Goal: Information Seeking & Learning: Learn about a topic

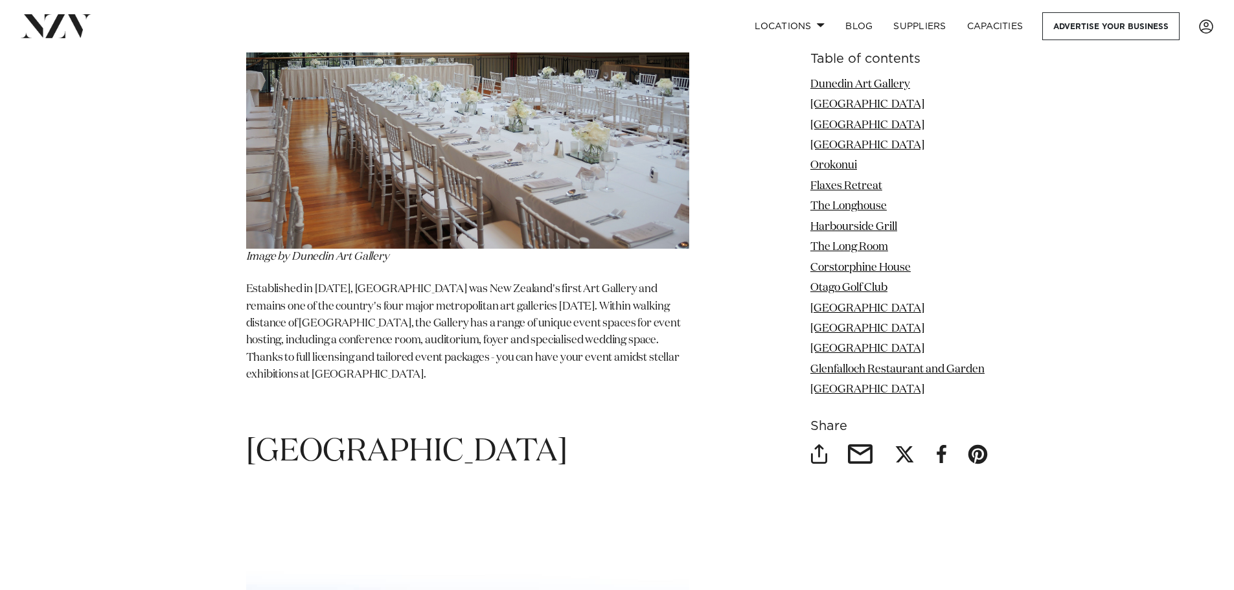
scroll to position [971, 0]
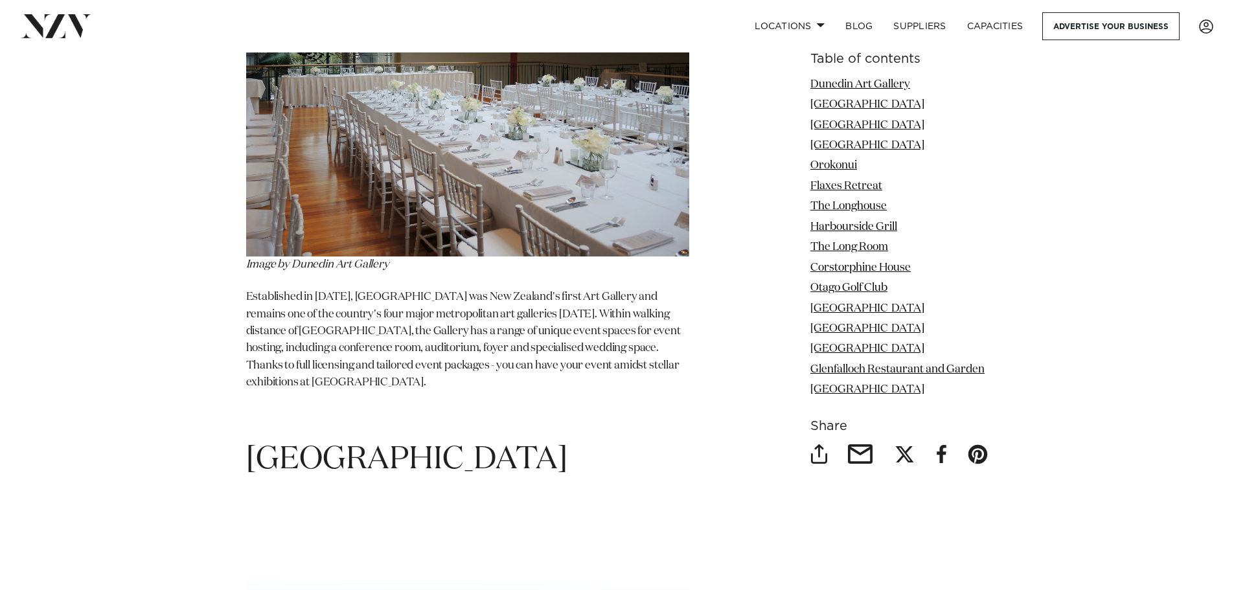
drag, startPoint x: 242, startPoint y: 294, endPoint x: 392, endPoint y: 387, distance: 176.8
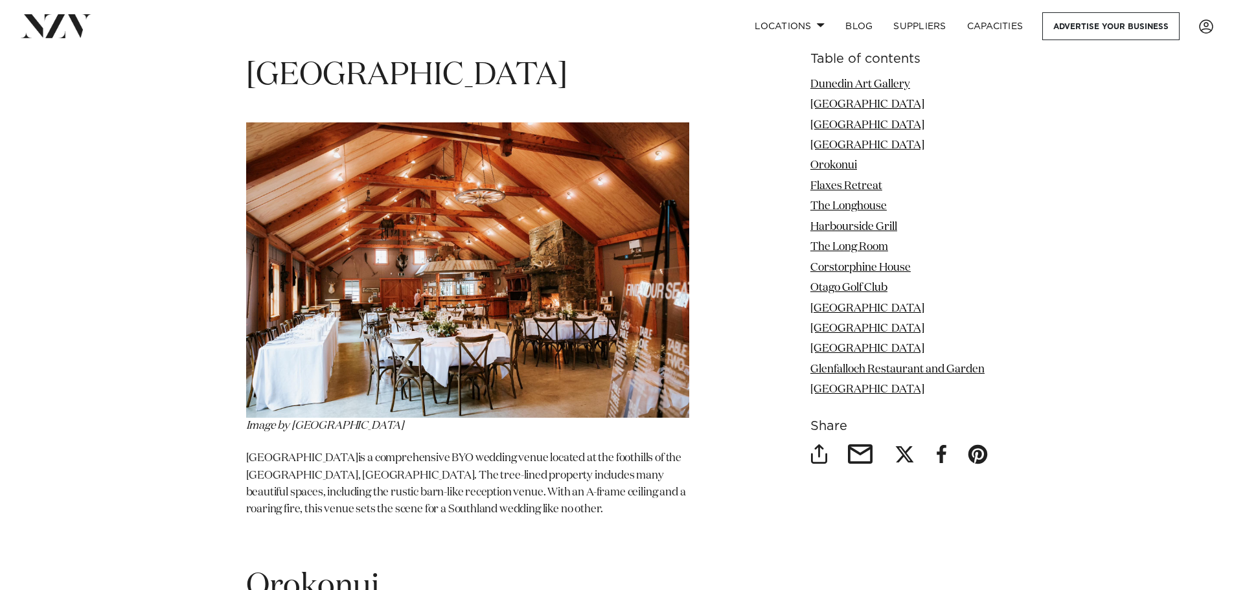
scroll to position [2384, 0]
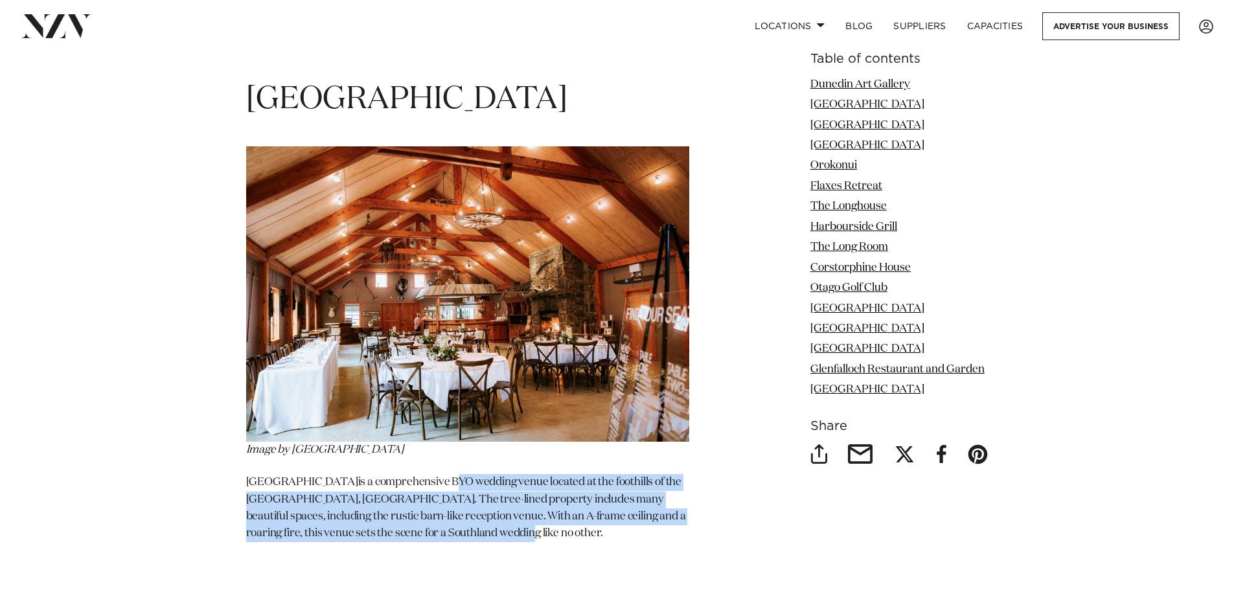
drag, startPoint x: 442, startPoint y: 462, endPoint x: 532, endPoint y: 515, distance: 105.1
click at [538, 515] on p "[GEOGRAPHIC_DATA] is a comprehensive BYO wedding venue located at the foothills…" at bounding box center [467, 508] width 443 height 68
click at [493, 515] on p "[GEOGRAPHIC_DATA] is a comprehensive BYO wedding venue located at the foothills…" at bounding box center [467, 508] width 443 height 68
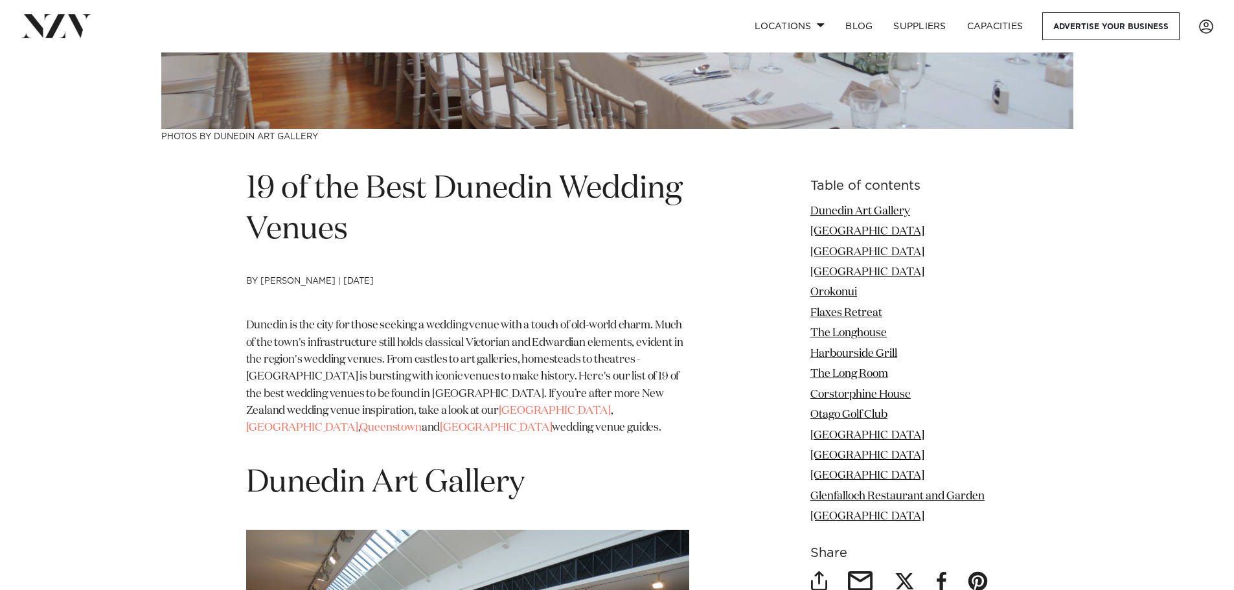
scroll to position [506, 0]
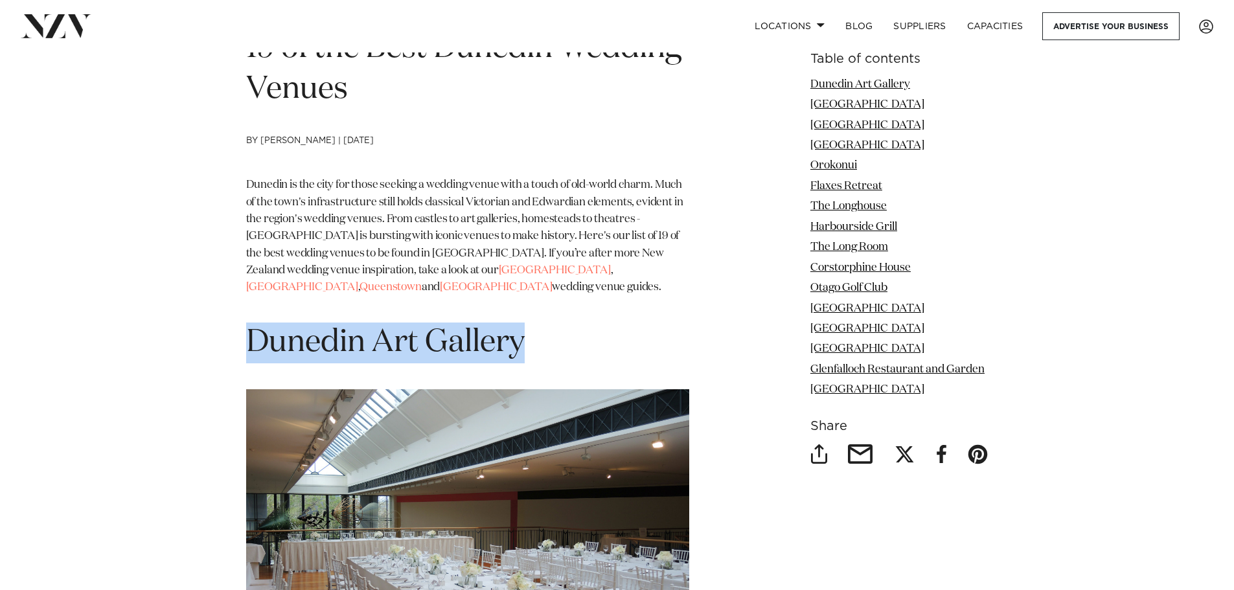
drag, startPoint x: 532, startPoint y: 344, endPoint x: 242, endPoint y: 345, distance: 289.5
copy h1 "Dunedin Art Gallery"
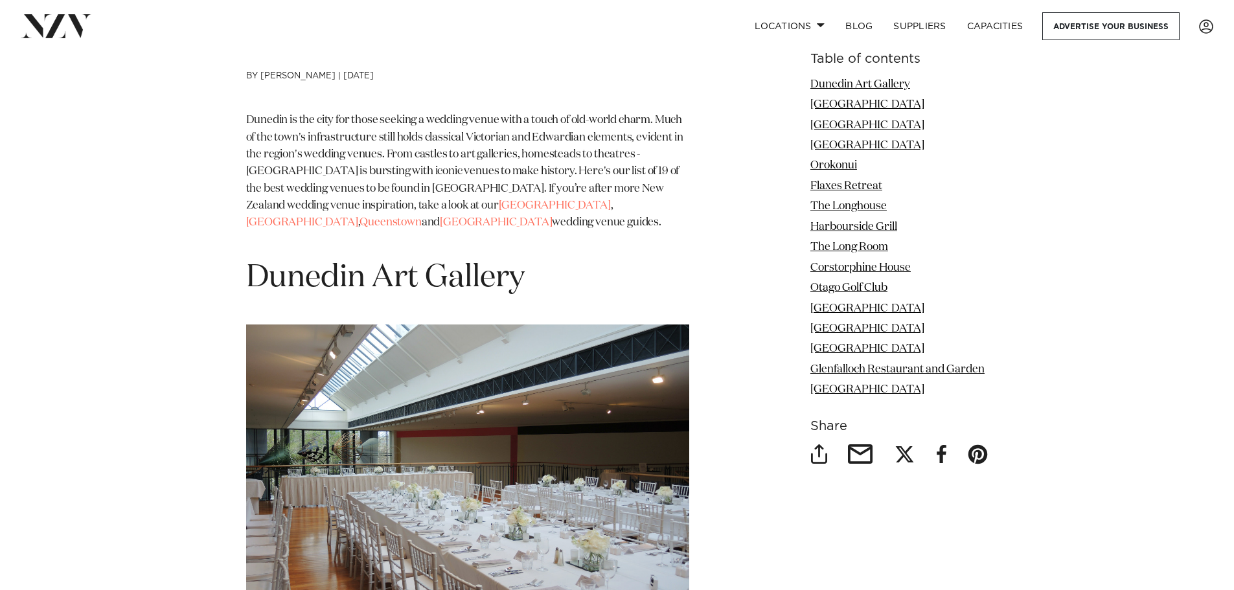
click at [673, 245] on div "Dunedin is the city for those seeking a wedding venue with a touch of old-world…" at bounding box center [467, 184] width 443 height 145
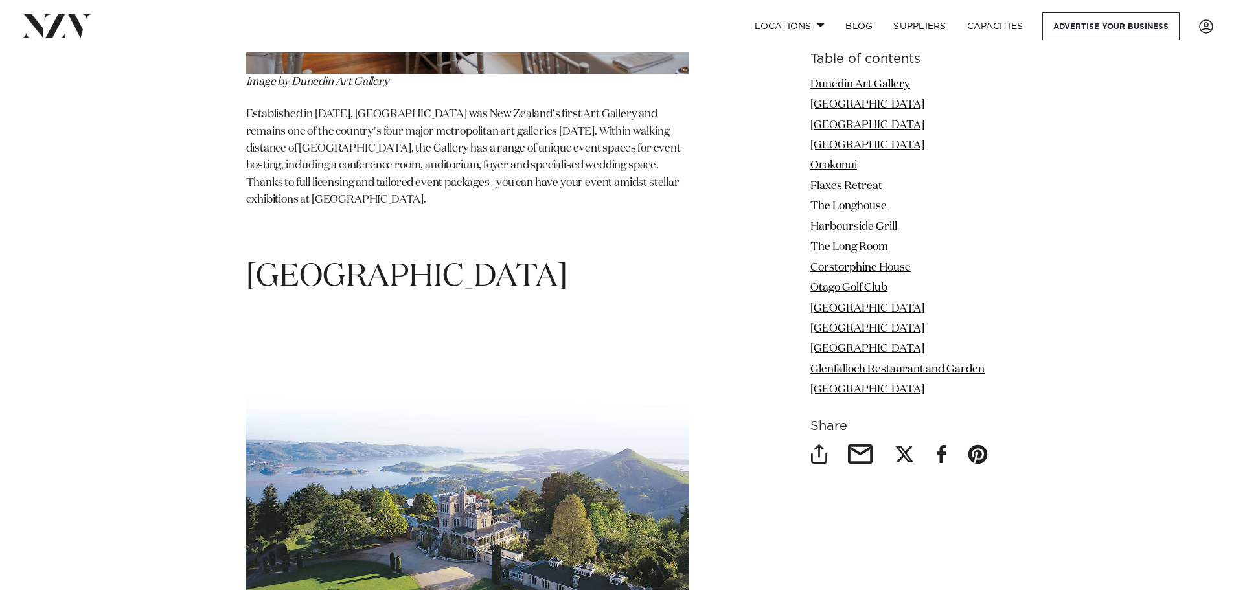
scroll to position [1413, 0]
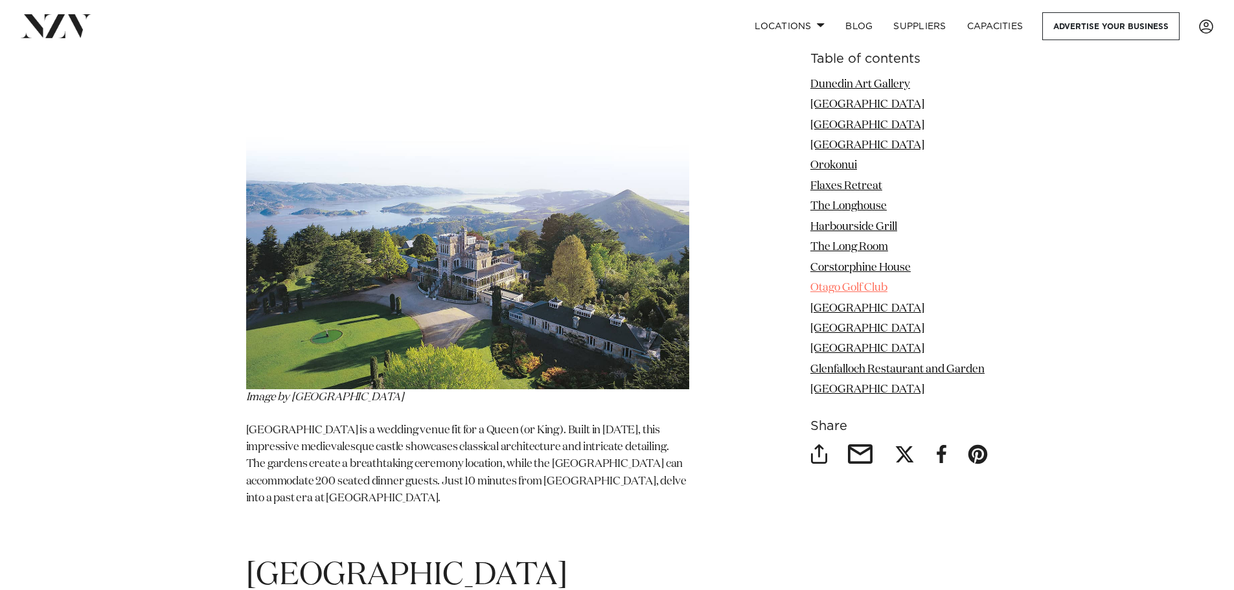
click at [865, 289] on link "Otago Golf Club" at bounding box center [848, 287] width 77 height 11
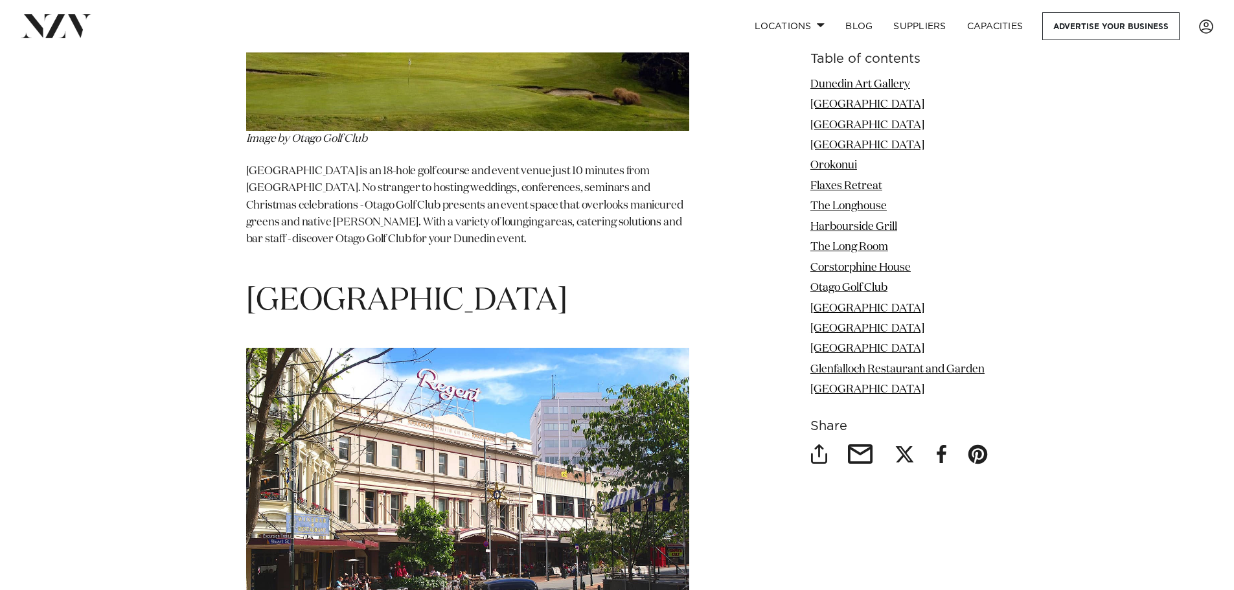
scroll to position [6442, 0]
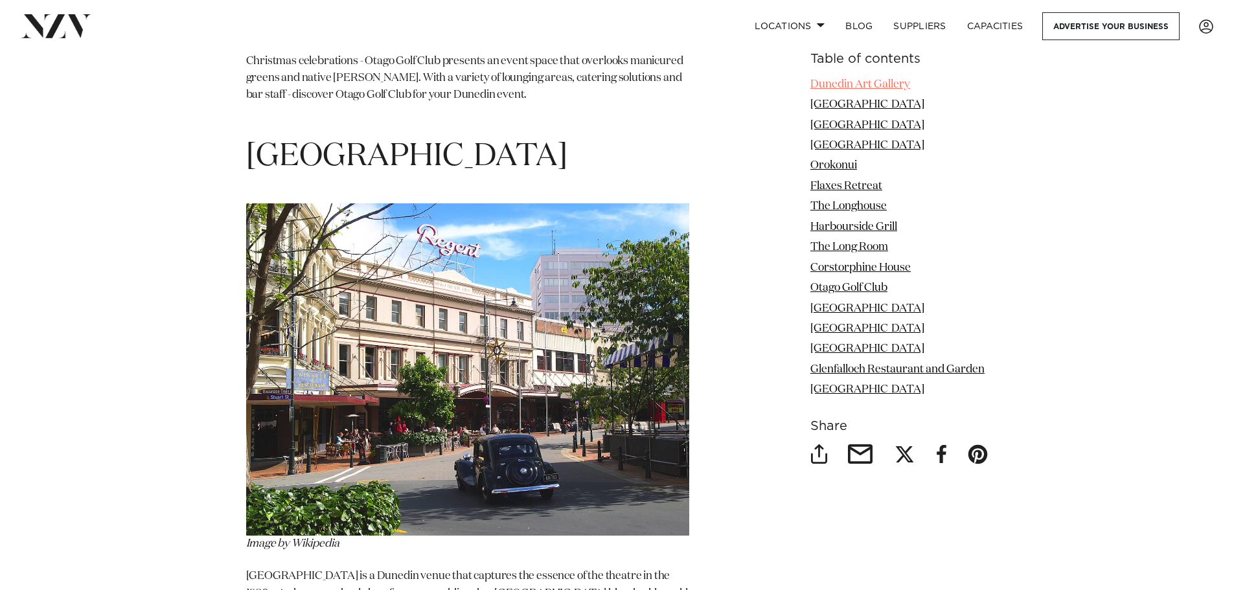
click at [874, 83] on link "Dunedin Art Gallery" at bounding box center [860, 84] width 100 height 11
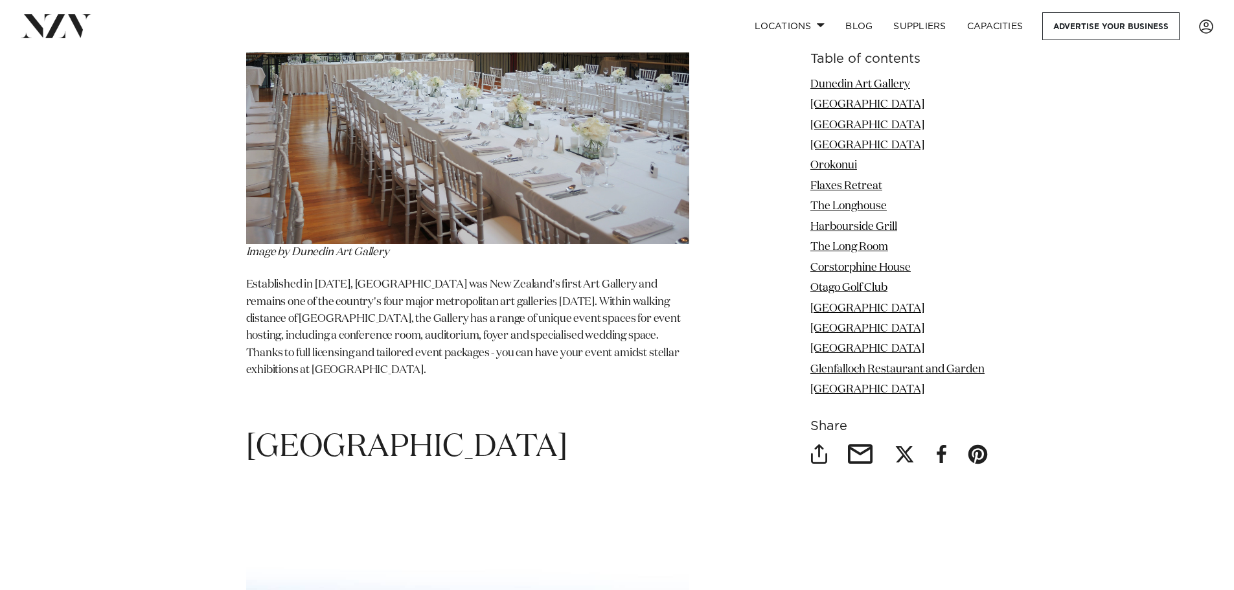
scroll to position [1036, 0]
